Goal: Task Accomplishment & Management: Use online tool/utility

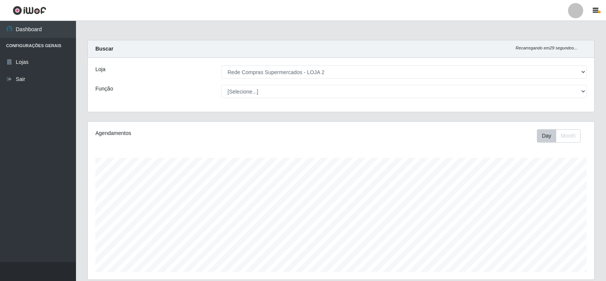
select select "161"
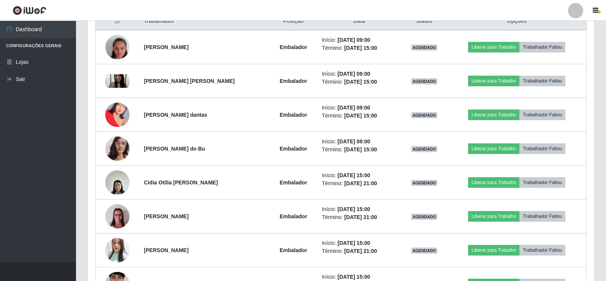
scroll to position [279, 0]
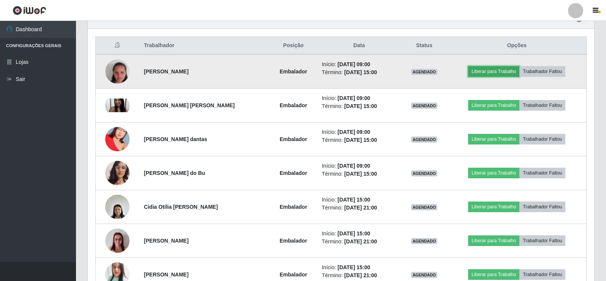
click at [511, 71] on button "Liberar para Trabalho" at bounding box center [493, 71] width 51 height 11
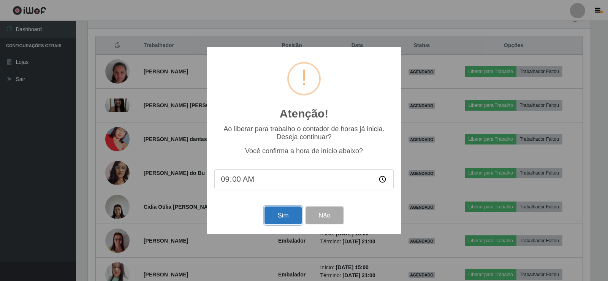
click at [283, 216] on button "Sim" at bounding box center [283, 215] width 37 height 18
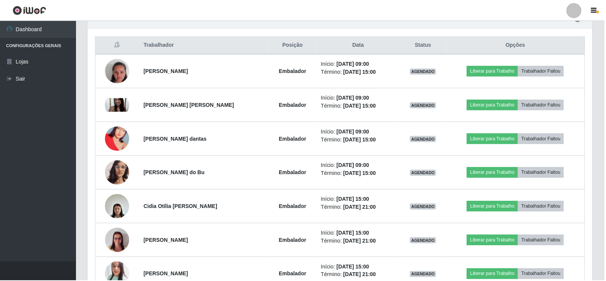
scroll to position [89, 0]
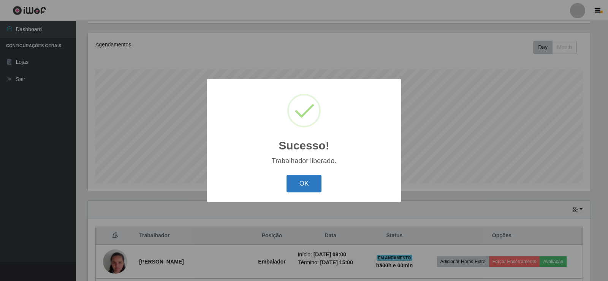
click at [312, 181] on button "OK" at bounding box center [304, 184] width 35 height 18
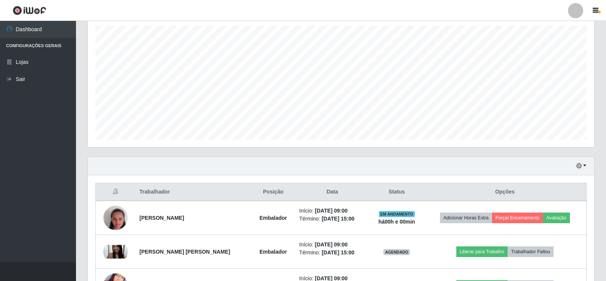
scroll to position [203, 0]
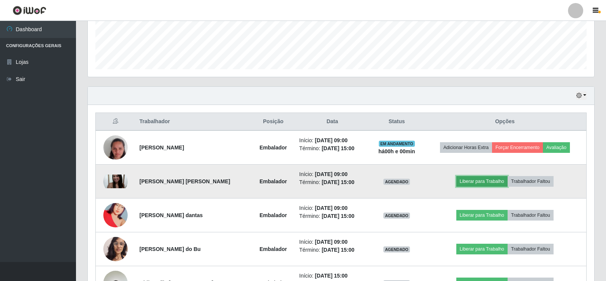
click at [490, 180] on button "Liberar para Trabalho" at bounding box center [481, 181] width 51 height 11
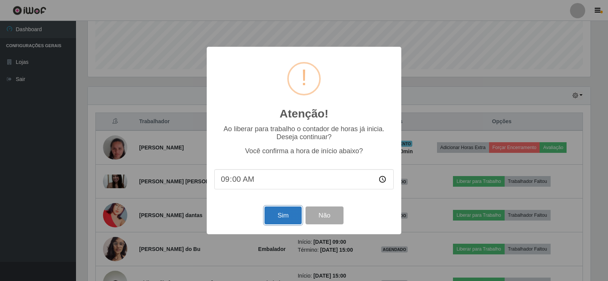
click at [277, 212] on button "Sim" at bounding box center [283, 215] width 37 height 18
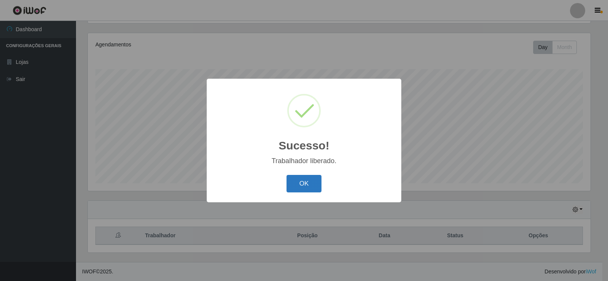
click at [319, 186] on button "OK" at bounding box center [304, 184] width 35 height 18
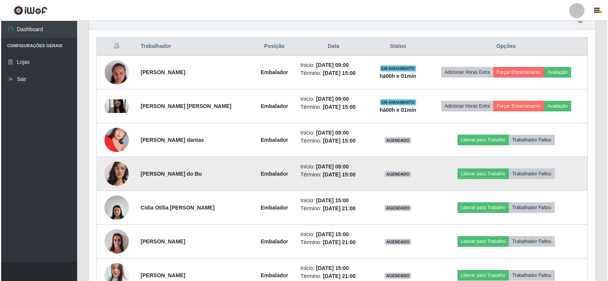
scroll to position [279, 0]
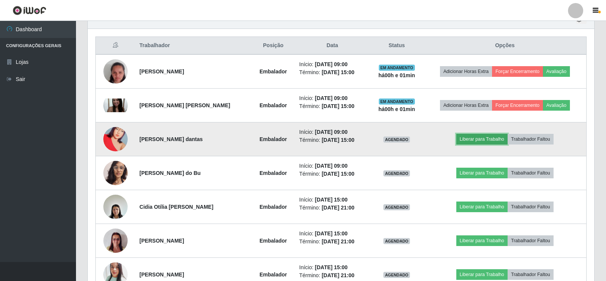
click at [479, 137] on button "Liberar para Trabalho" at bounding box center [481, 139] width 51 height 11
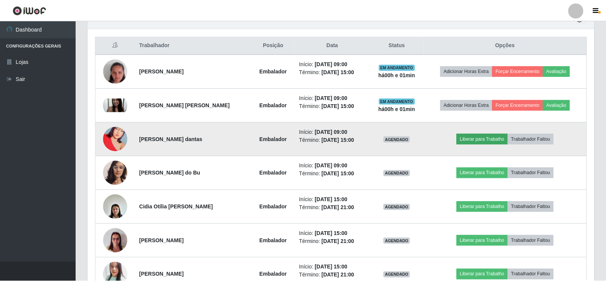
scroll to position [158, 503]
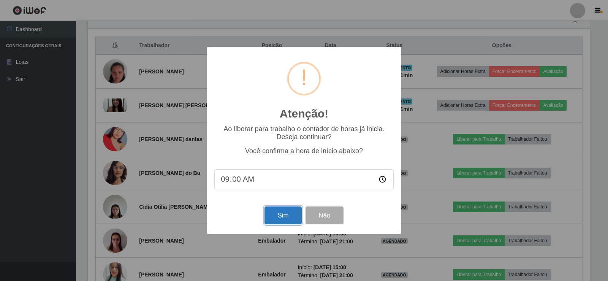
click at [280, 217] on button "Sim" at bounding box center [283, 215] width 37 height 18
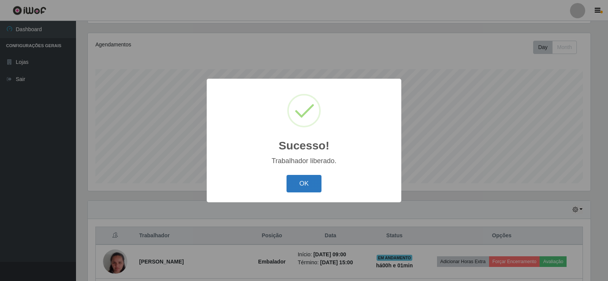
click at [308, 184] on button "OK" at bounding box center [304, 184] width 35 height 18
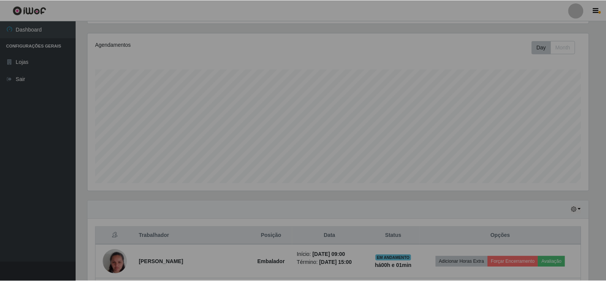
scroll to position [0, 0]
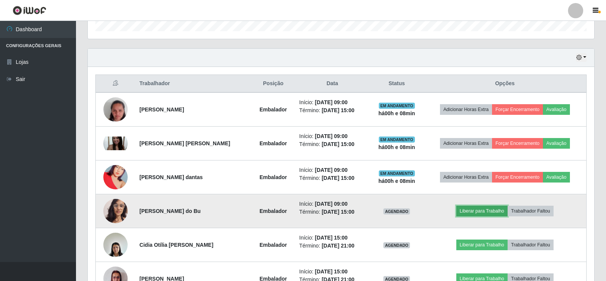
click at [491, 214] on button "Liberar para Trabalho" at bounding box center [481, 211] width 51 height 11
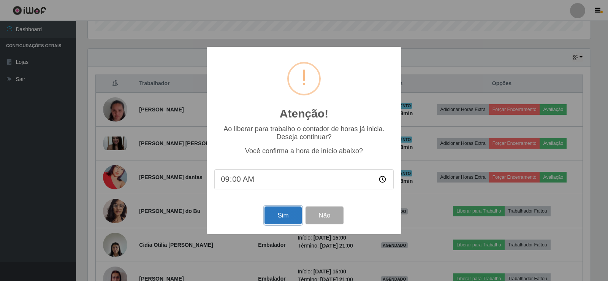
click at [287, 212] on button "Sim" at bounding box center [283, 215] width 37 height 18
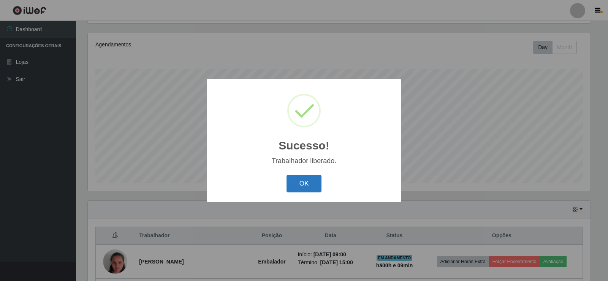
click at [296, 176] on button "OK" at bounding box center [304, 184] width 35 height 18
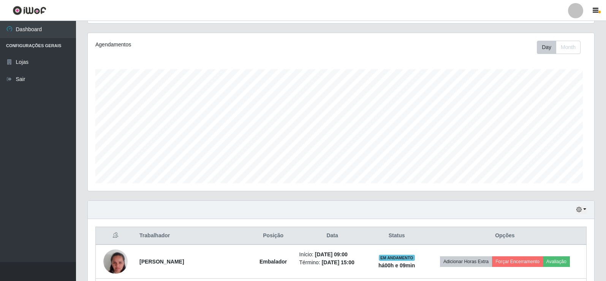
scroll to position [158, 507]
